Goal: Find specific page/section

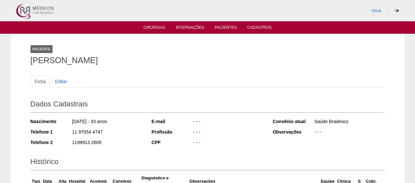
click at [221, 22] on ul "Cirurgias Internações Pacientes Cadastros" at bounding box center [207, 27] width 415 height 12
click at [221, 25] on li "Pacientes" at bounding box center [225, 27] width 31 height 5
drag, startPoint x: 221, startPoint y: 27, endPoint x: 159, endPoint y: 48, distance: 65.7
click at [221, 28] on link "Pacientes" at bounding box center [225, 28] width 22 height 7
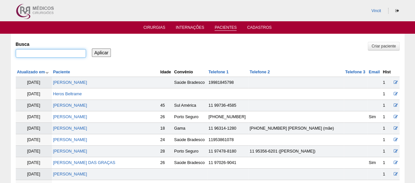
click at [30, 56] on input "Busca" at bounding box center [51, 53] width 70 height 9
type input "RENATA PROC"
click at [92, 49] on input "Aplicar" at bounding box center [101, 53] width 19 height 9
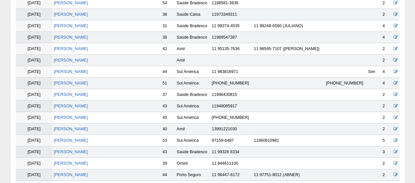
scroll to position [131, 0]
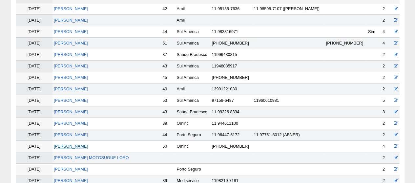
click at [88, 145] on link "[PERSON_NAME] PROCKNOR [PERSON_NAME]" at bounding box center [71, 146] width 34 height 5
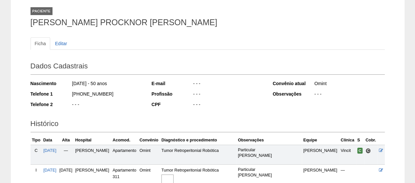
scroll to position [164, 0]
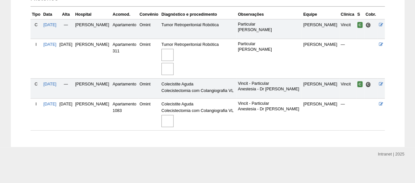
drag, startPoint x: 233, startPoint y: 45, endPoint x: 178, endPoint y: 46, distance: 55.4
click at [178, 46] on td "Tumor Retroperitonial Robótica" at bounding box center [198, 59] width 76 height 40
copy td "Tumor Retroperitonial Robótica"
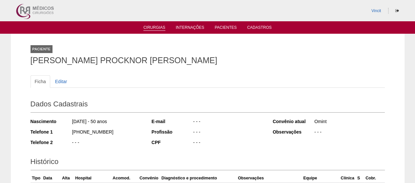
click at [151, 29] on link "Cirurgias" at bounding box center [154, 28] width 22 height 6
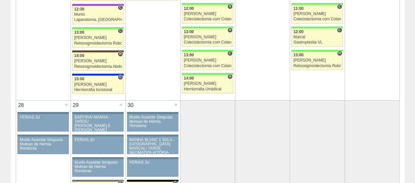
scroll to position [1213, 0]
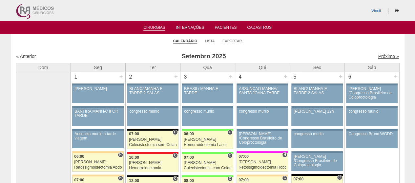
click at [378, 55] on link "Próximo »" at bounding box center [388, 56] width 21 height 5
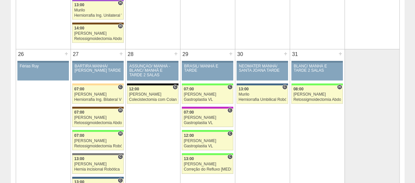
scroll to position [984, 0]
